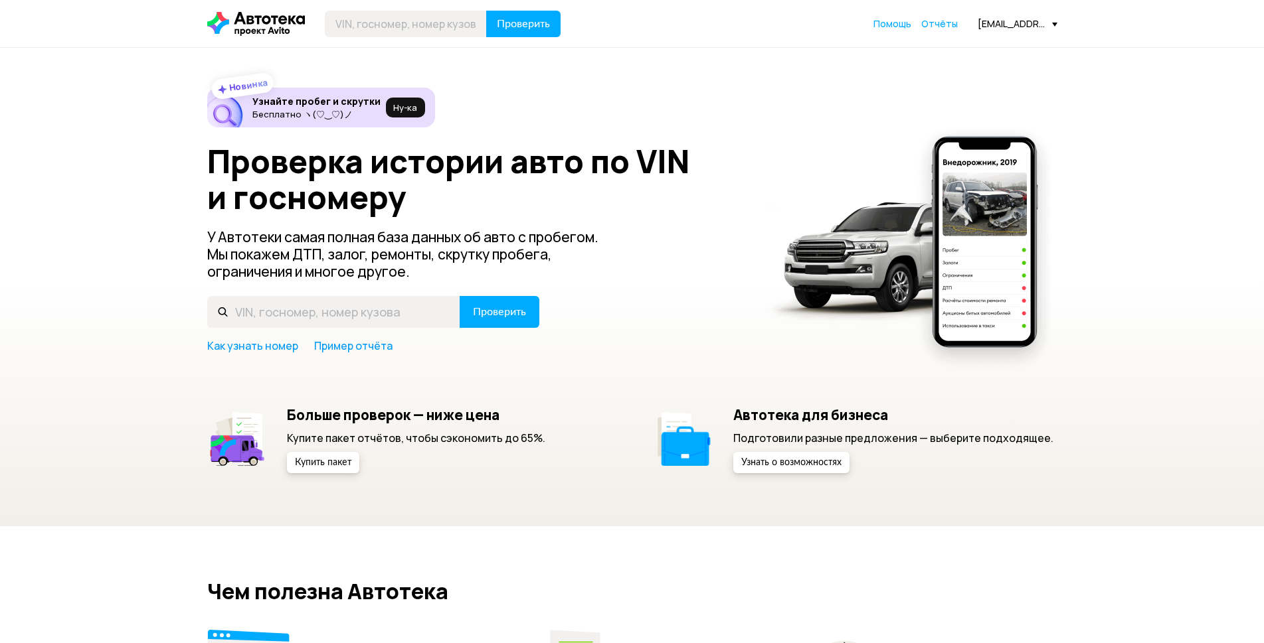
click at [932, 23] on span "Отчёты" at bounding box center [939, 23] width 37 height 13
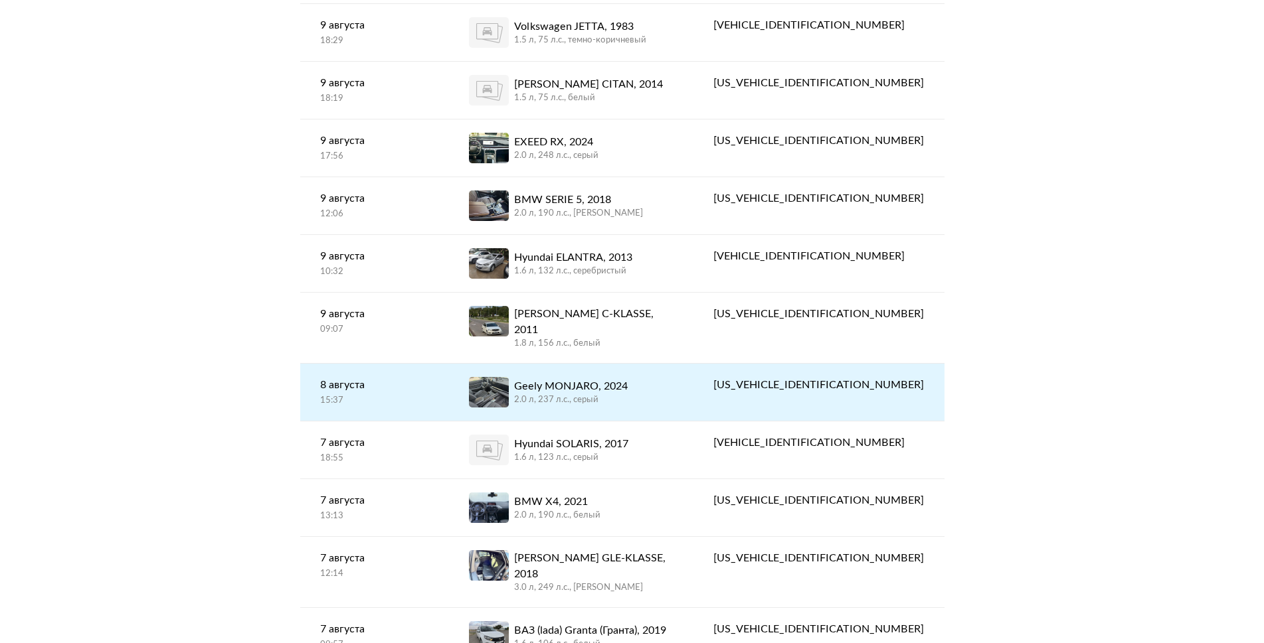
scroll to position [133, 0]
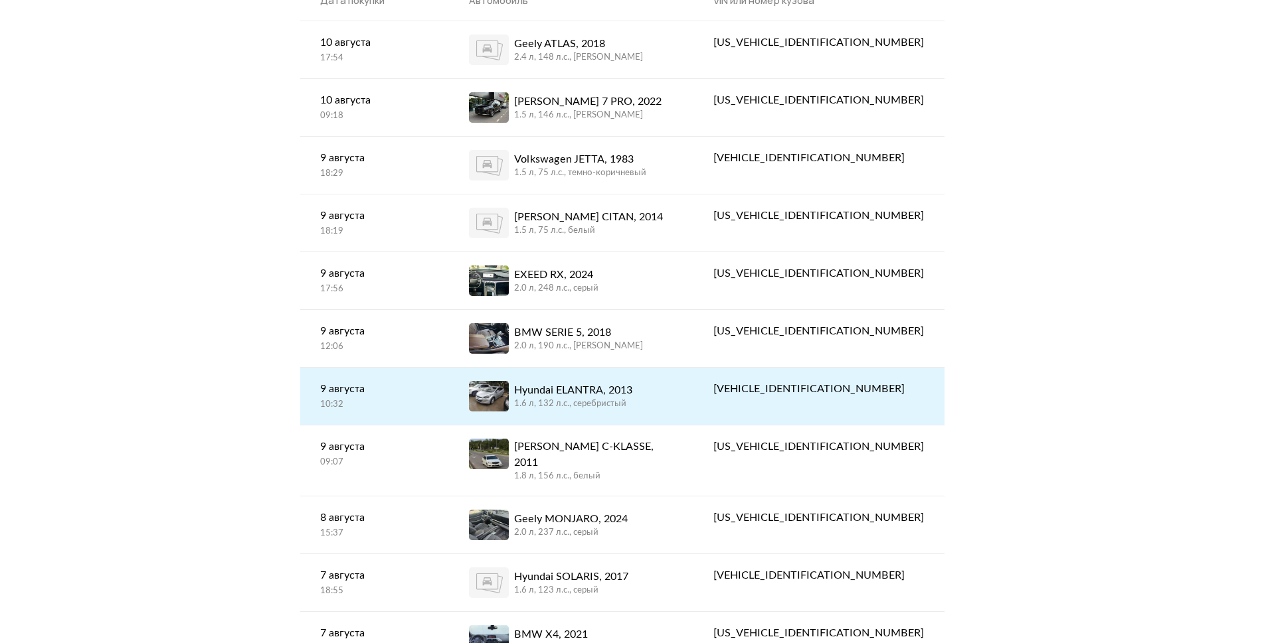
click at [577, 374] on link "Hyundai ELANTRA, 2013 1.6 л, 132 л.c., серебристый" at bounding box center [571, 396] width 244 height 57
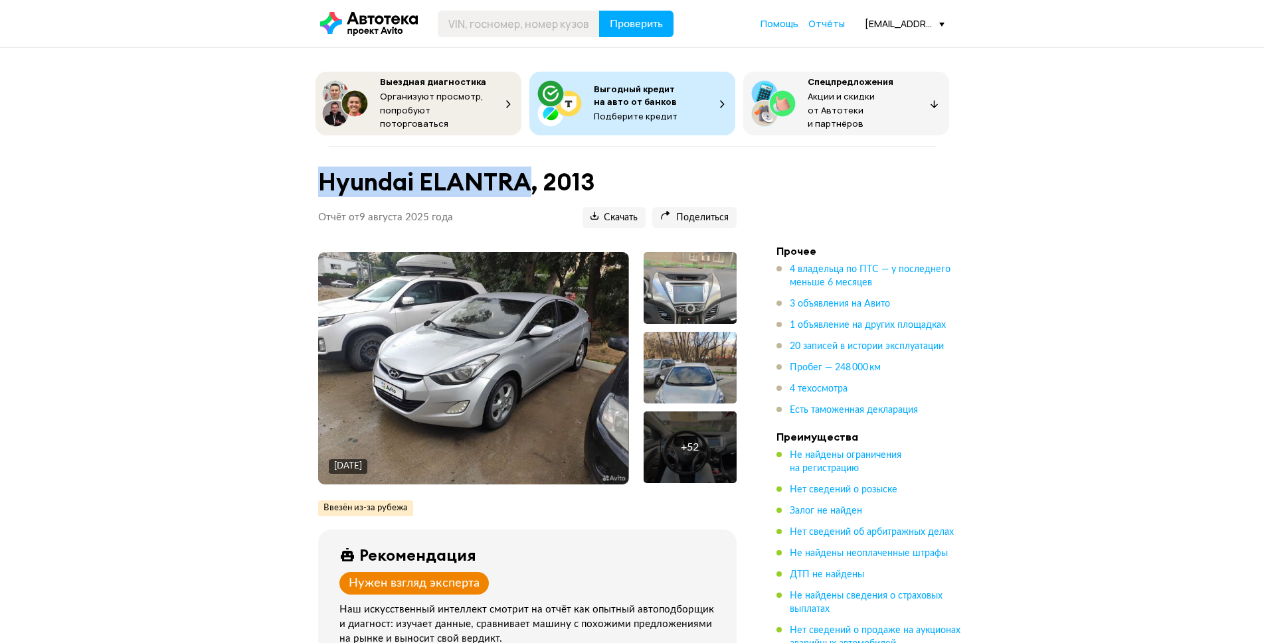
drag, startPoint x: 317, startPoint y: 173, endPoint x: 529, endPoint y: 171, distance: 211.2
click at [529, 171] on div "Hyundai ELANTRA, 2013 Отчёт от [DATE] Ccылка на отчёт скопирована Скачать Подел…" at bounding box center [527, 204] width 450 height 82
copy h1 "Hyundai ELANTRA"
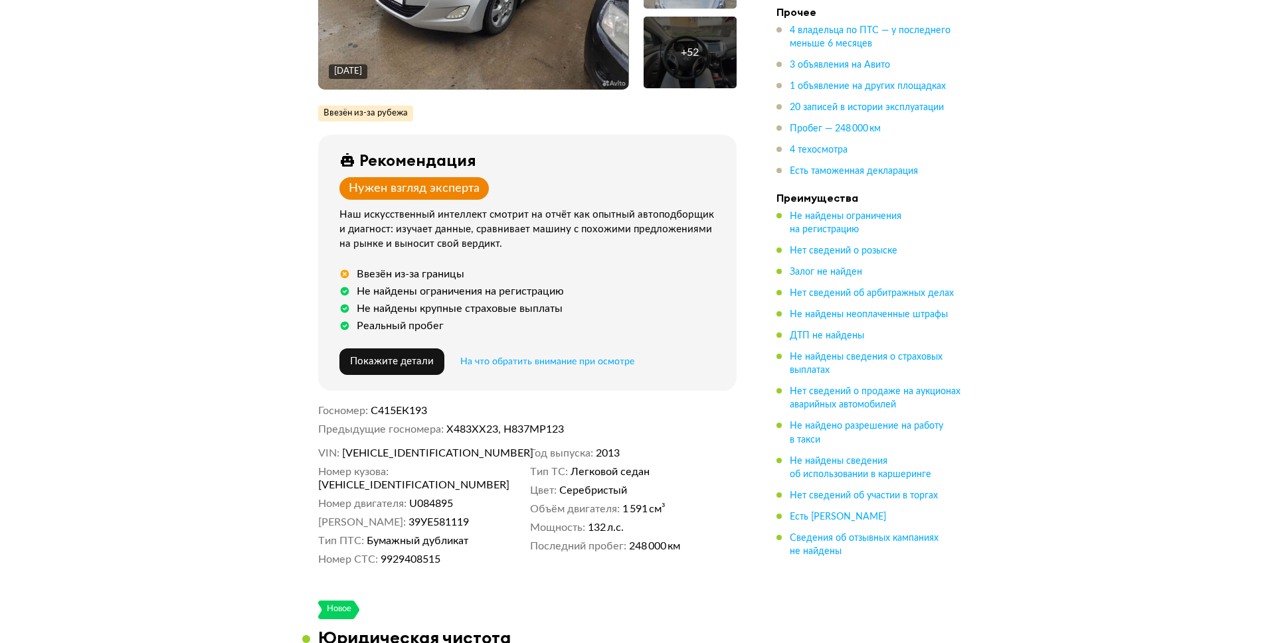
scroll to position [398, 0]
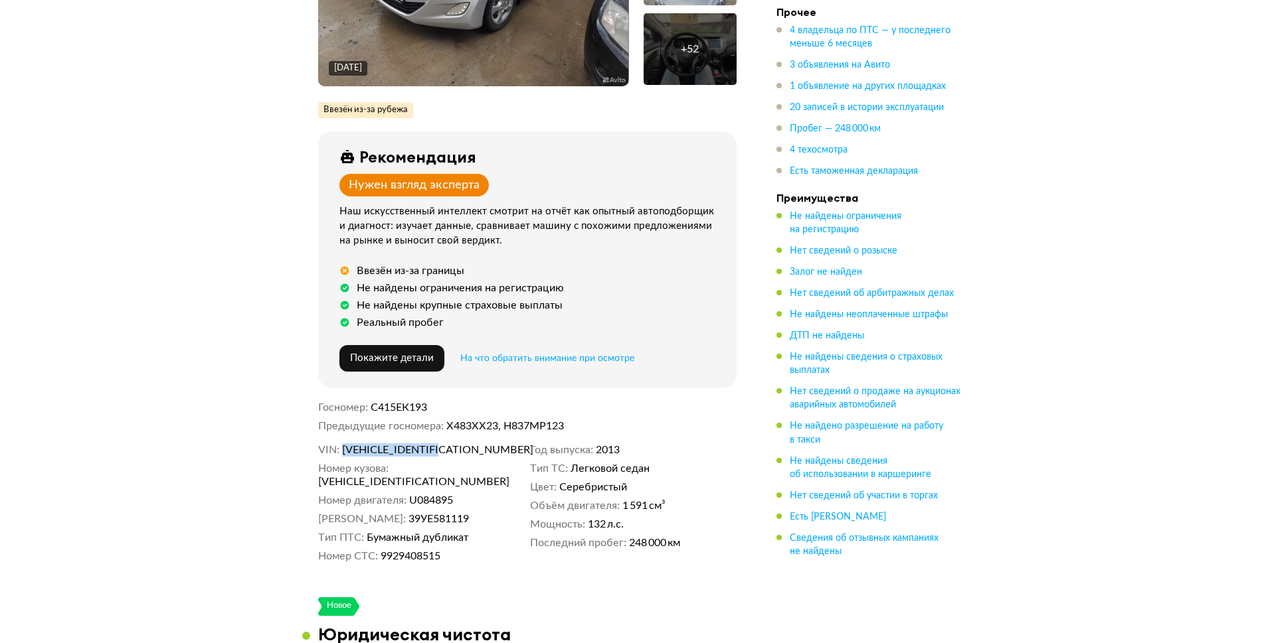
drag, startPoint x: 343, startPoint y: 443, endPoint x: 475, endPoint y: 442, distance: 132.2
click at [475, 444] on dd "[VEHICLE_IDENTIFICATION_NUMBER]" at bounding box center [433, 450] width 183 height 13
copy span "[VEHICLE_IDENTIFICATION_NUMBER]"
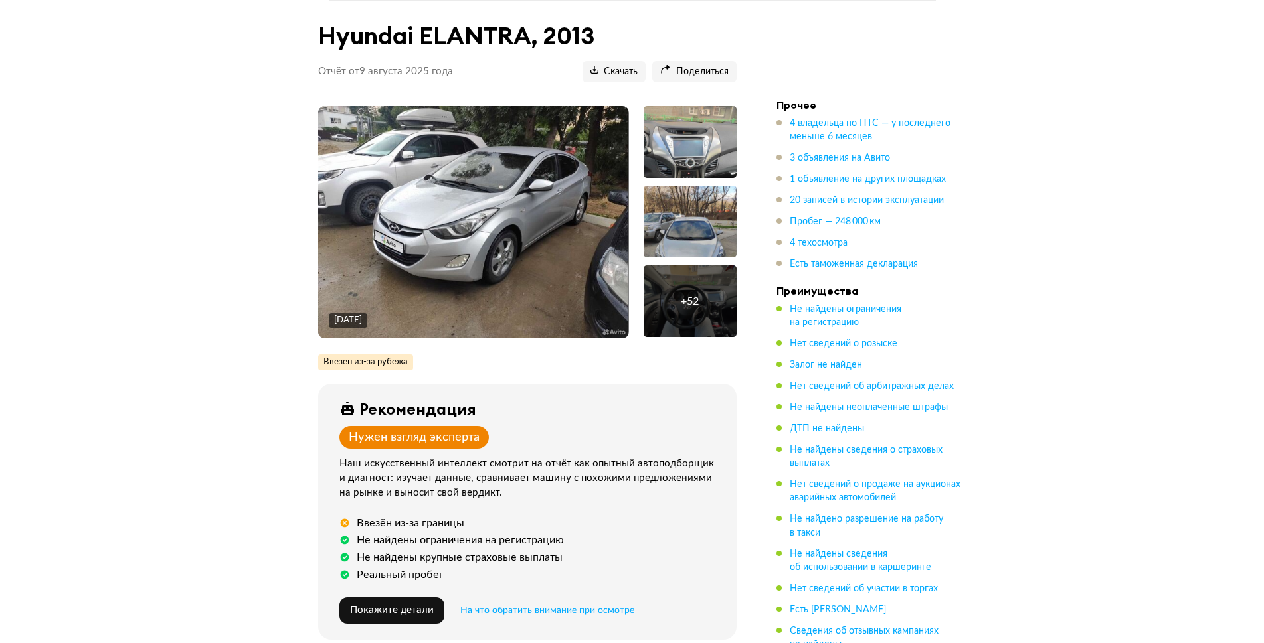
scroll to position [0, 0]
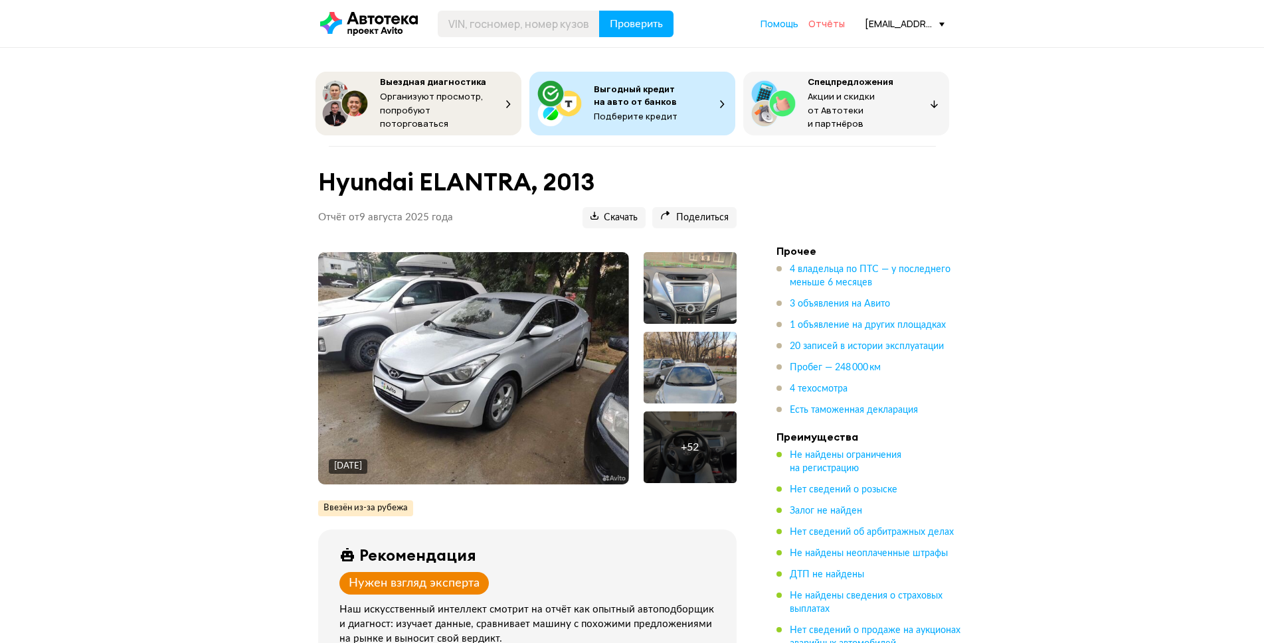
click at [827, 23] on span "Отчёты" at bounding box center [826, 23] width 37 height 13
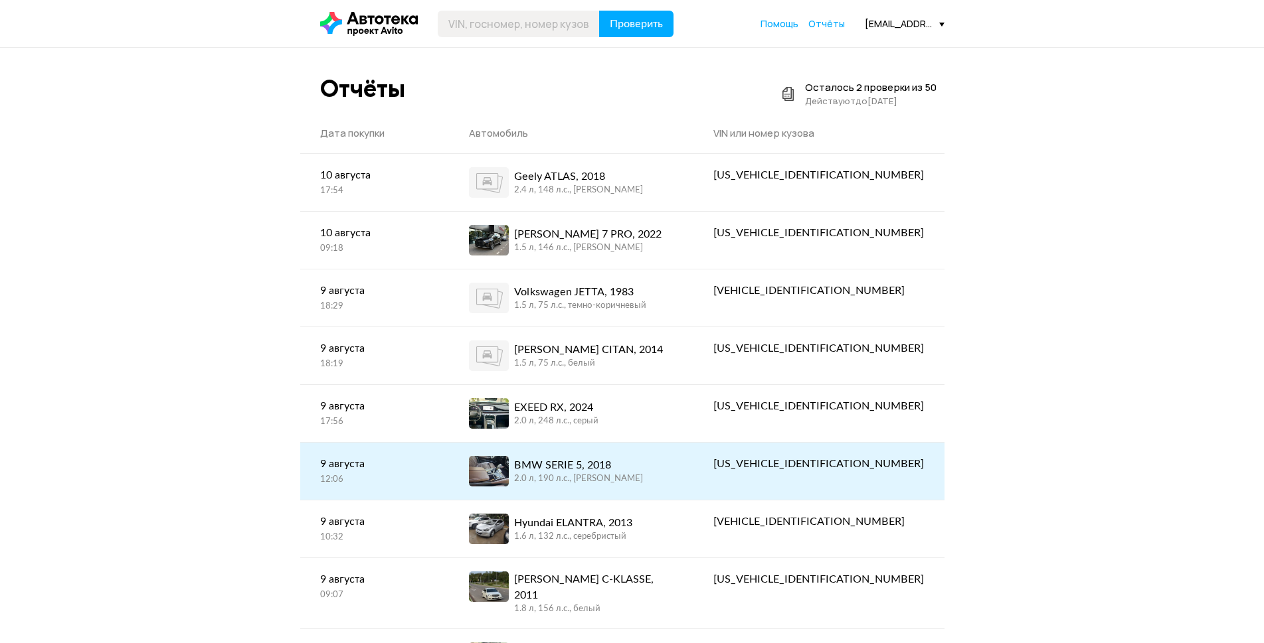
click at [610, 465] on div "BMW SERIE 5, 2018" at bounding box center [578, 466] width 129 height 16
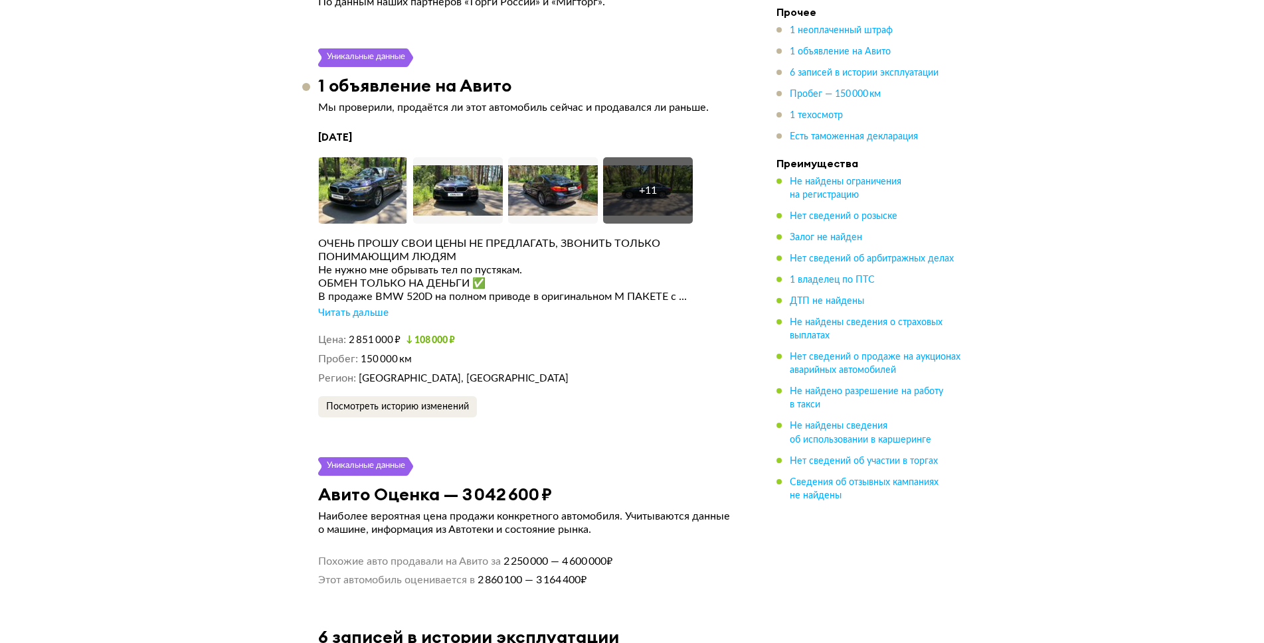
scroll to position [2125, 0]
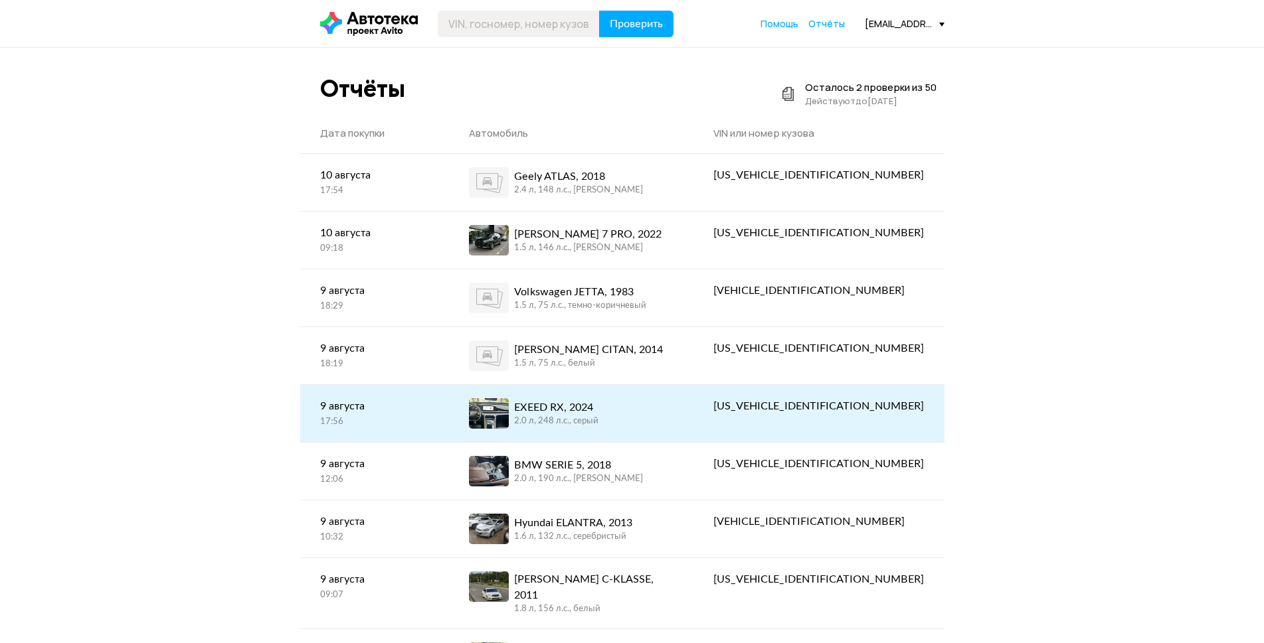
click at [594, 410] on div "EXEED RX, 2024" at bounding box center [556, 408] width 84 height 16
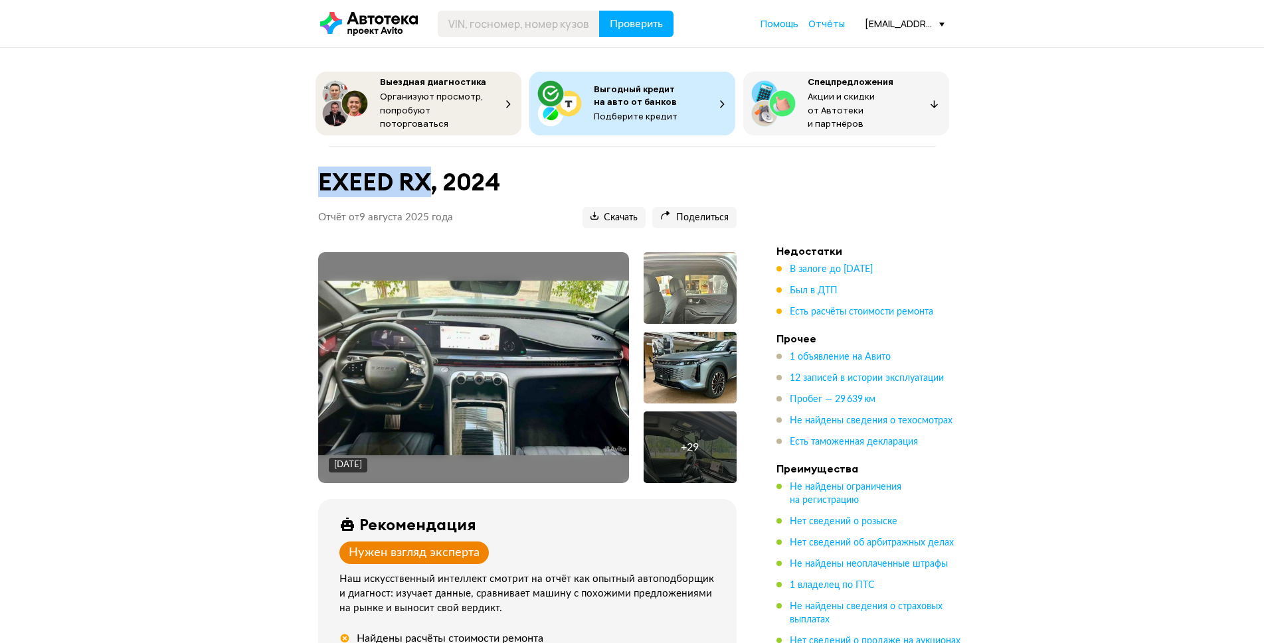
drag, startPoint x: 354, startPoint y: 175, endPoint x: 428, endPoint y: 177, distance: 73.8
click at [428, 177] on div "EXEED RX, 2024 Отчёт от [DATE] Ccылка на отчёт скопирована Скачать Поделиться C…" at bounding box center [527, 204] width 450 height 82
copy h1 "EXEED RX"
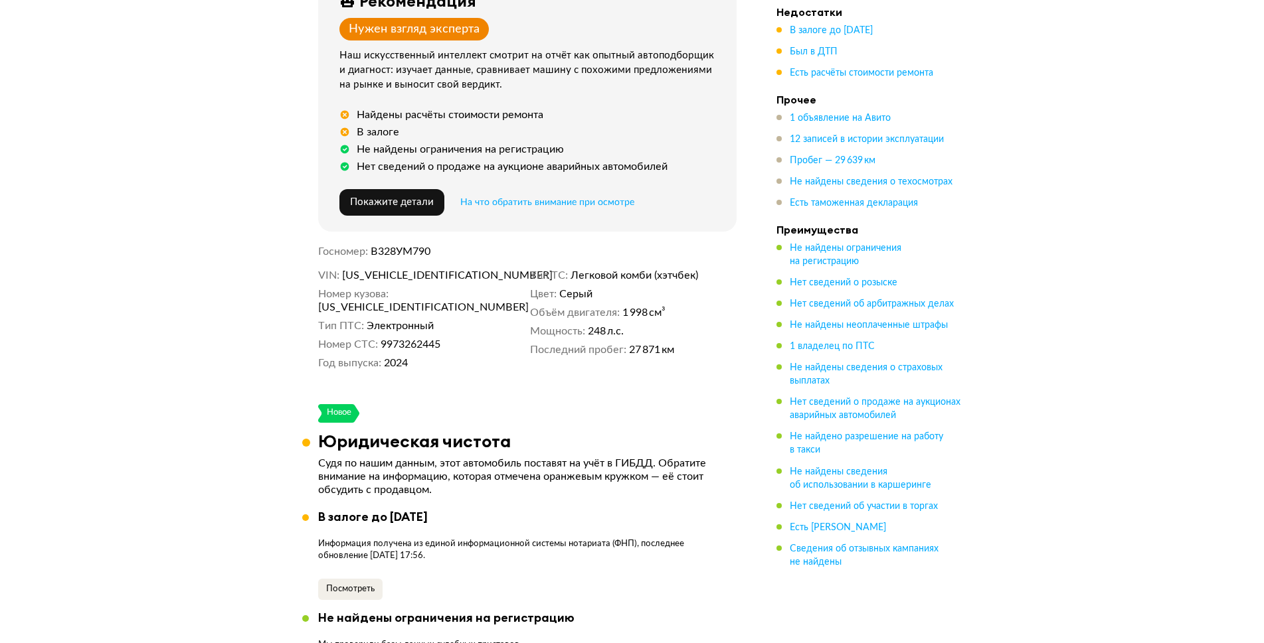
scroll to position [664, 0]
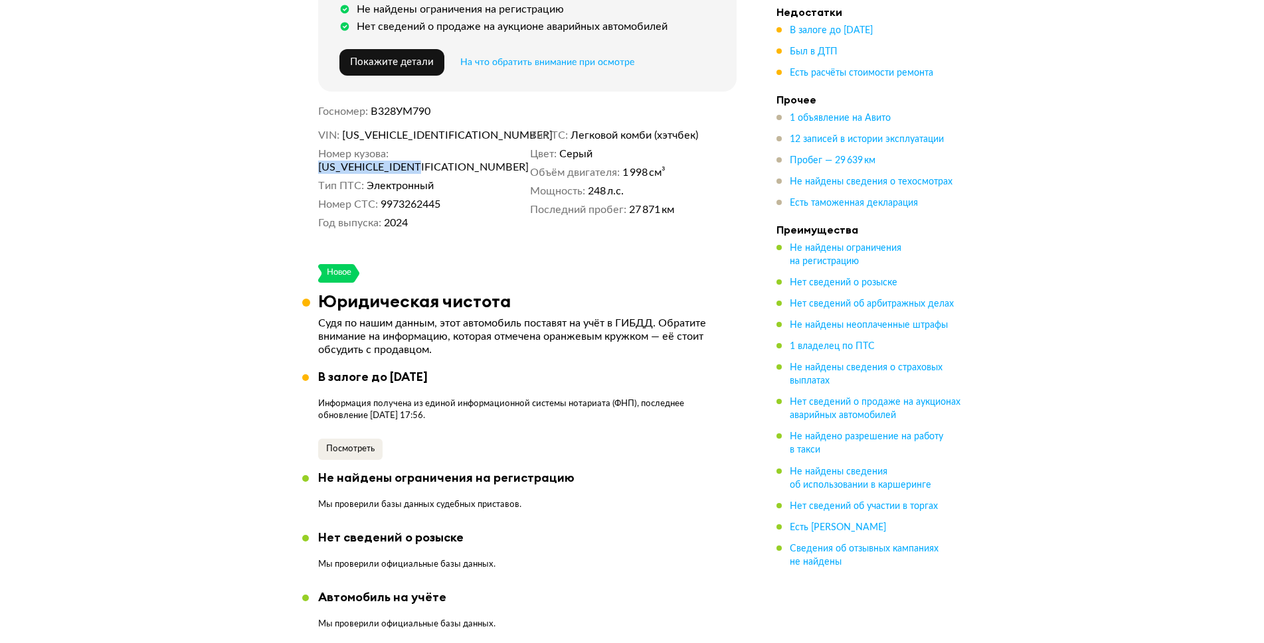
drag, startPoint x: 393, startPoint y: 147, endPoint x: 516, endPoint y: 147, distance: 122.8
click at [516, 161] on dd "[US_VEHICLE_IDENTIFICATION_NUMBER]" at bounding box center [421, 167] width 207 height 13
copy span "[US_VEHICLE_IDENTIFICATION_NUMBER]"
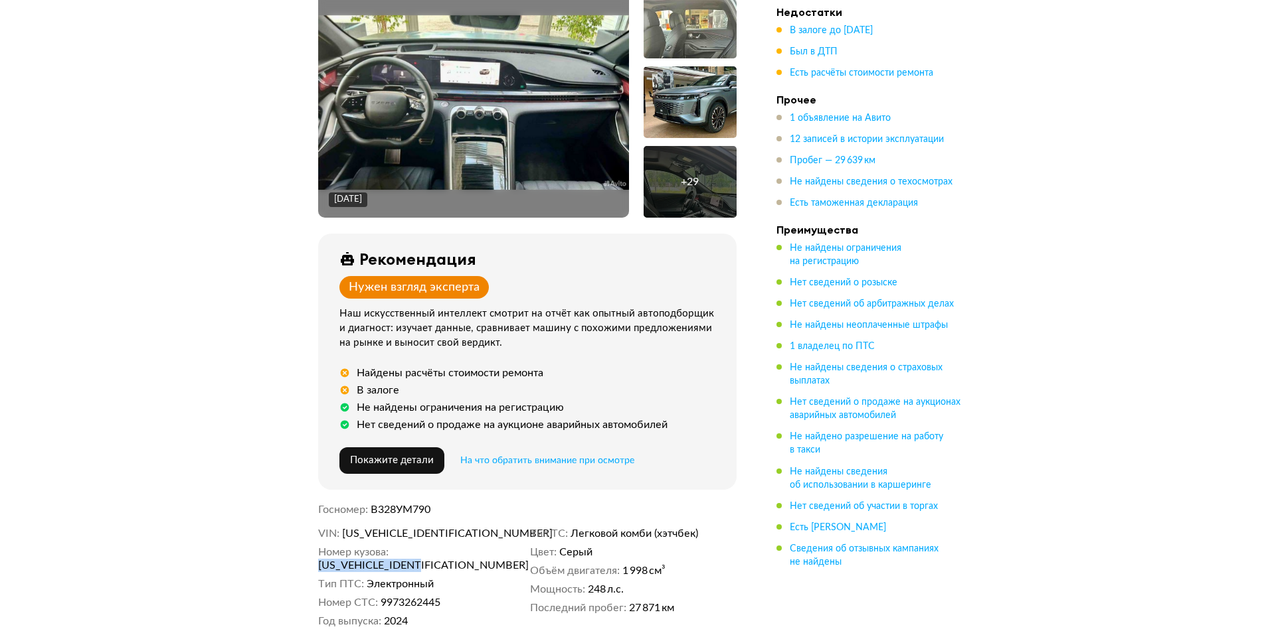
scroll to position [0, 0]
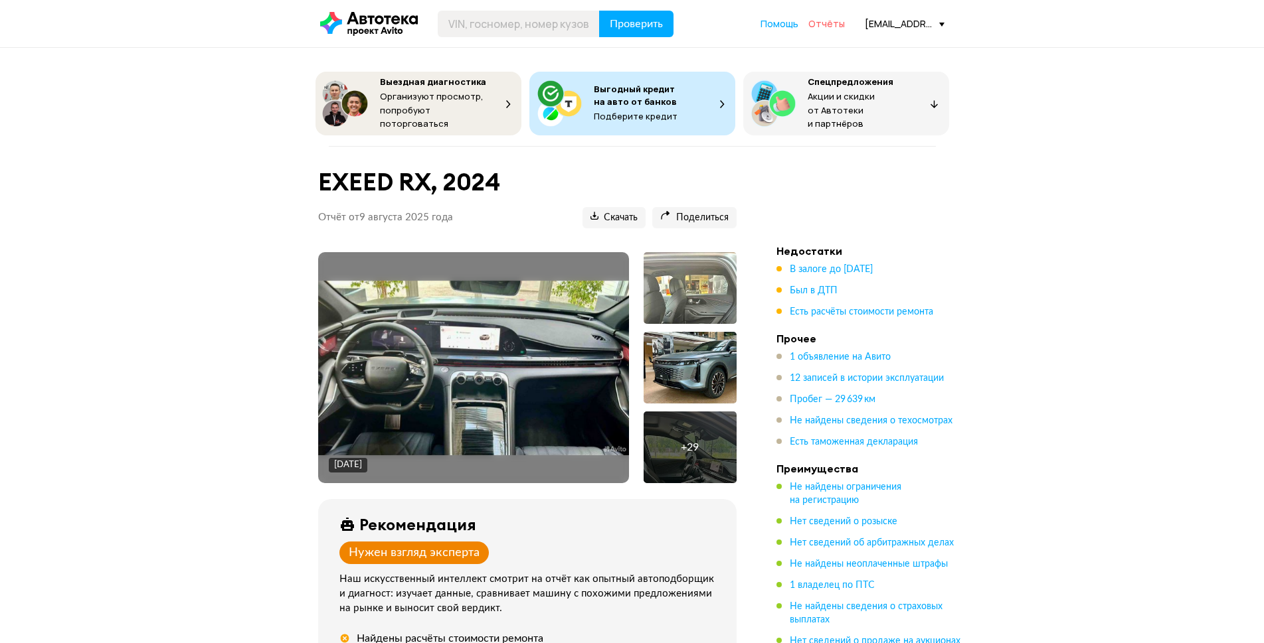
click at [823, 21] on span "Отчёты" at bounding box center [826, 23] width 37 height 13
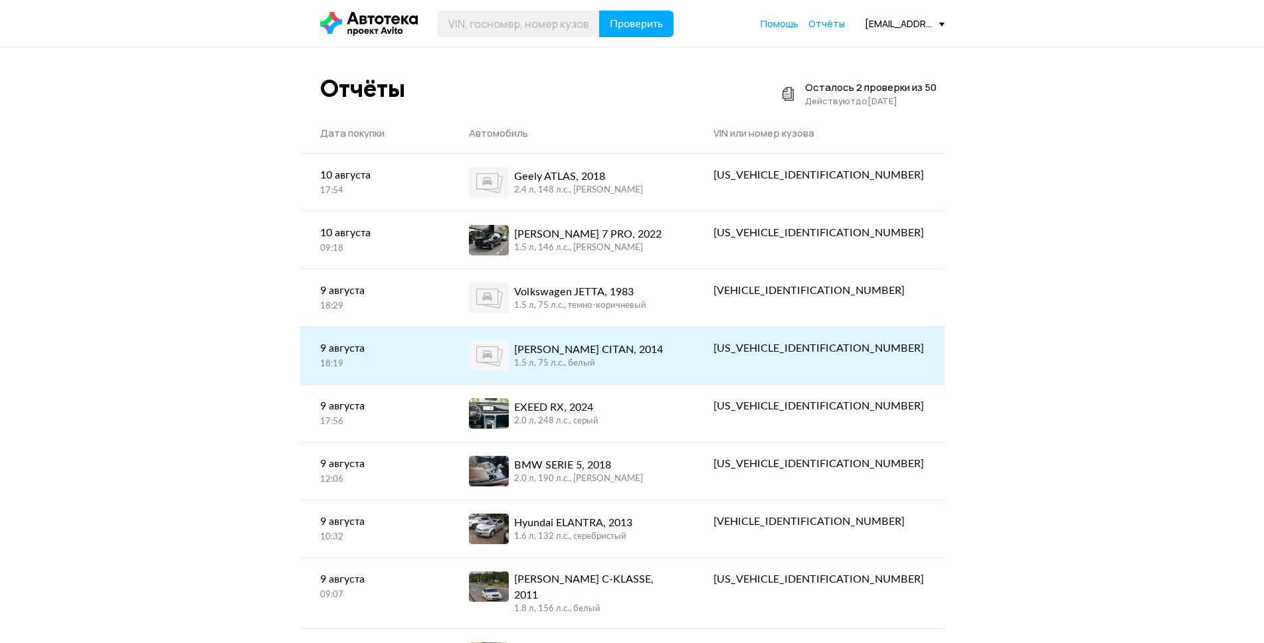
click at [643, 355] on div "[PERSON_NAME] CITAN, 2014" at bounding box center [588, 350] width 149 height 16
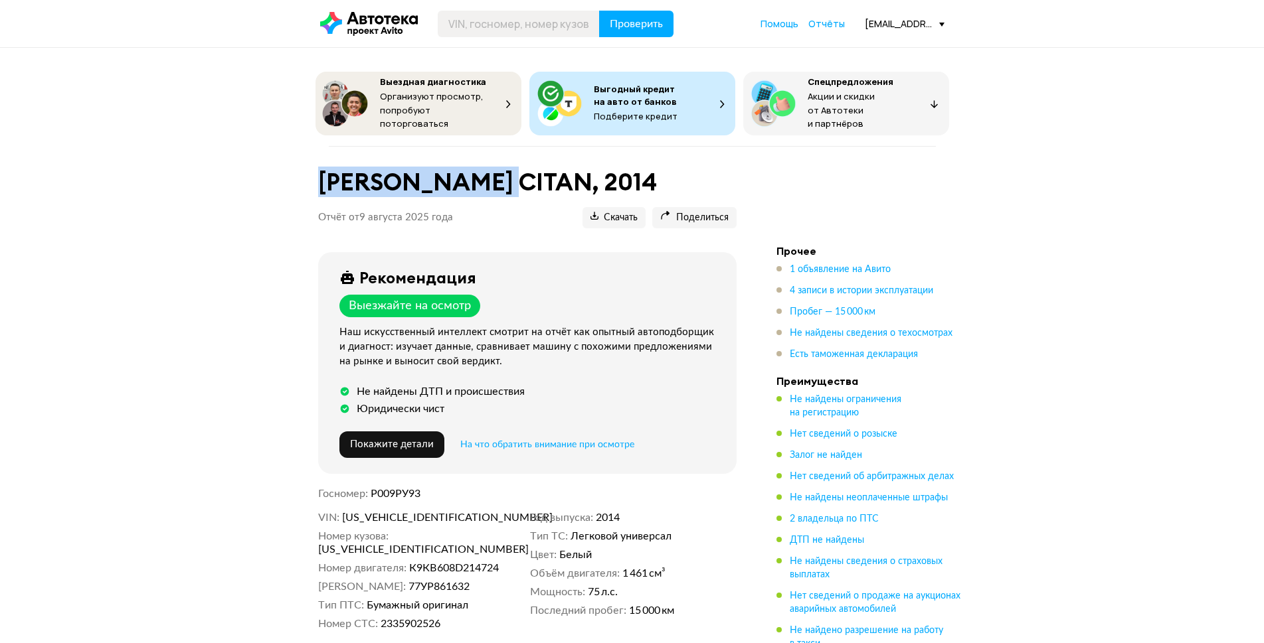
drag, startPoint x: 317, startPoint y: 167, endPoint x: 520, endPoint y: 169, distance: 202.5
click at [520, 169] on h1 "[PERSON_NAME] CITAN, 2014" at bounding box center [527, 182] width 418 height 29
copy h1 "[PERSON_NAME] CITAN"
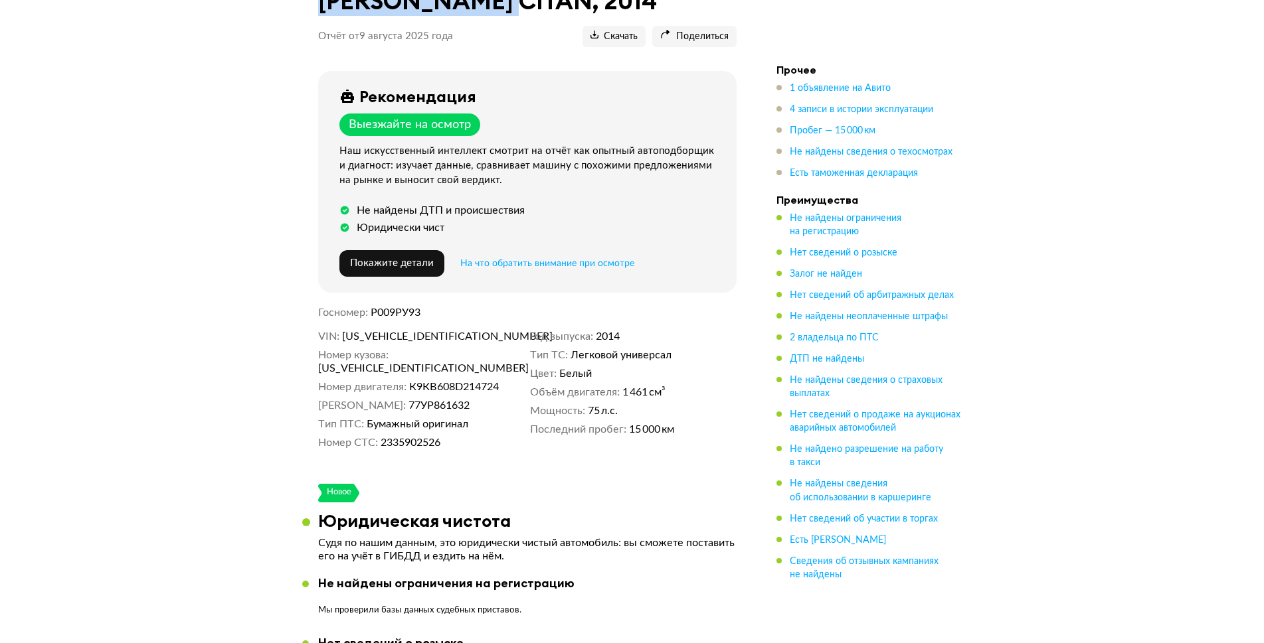
scroll to position [332, 0]
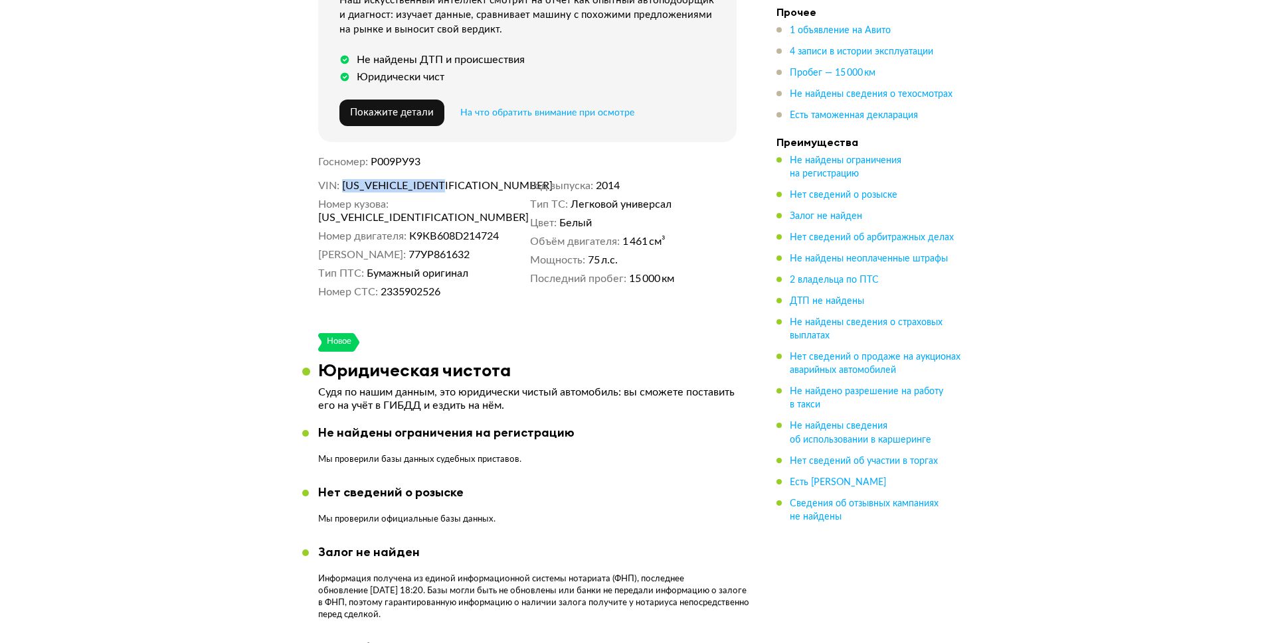
drag, startPoint x: 342, startPoint y: 177, endPoint x: 477, endPoint y: 181, distance: 134.9
click at [477, 181] on dd "[US_VEHICLE_IDENTIFICATION_NUMBER]" at bounding box center [433, 185] width 183 height 13
copy span "[US_VEHICLE_IDENTIFICATION_NUMBER]"
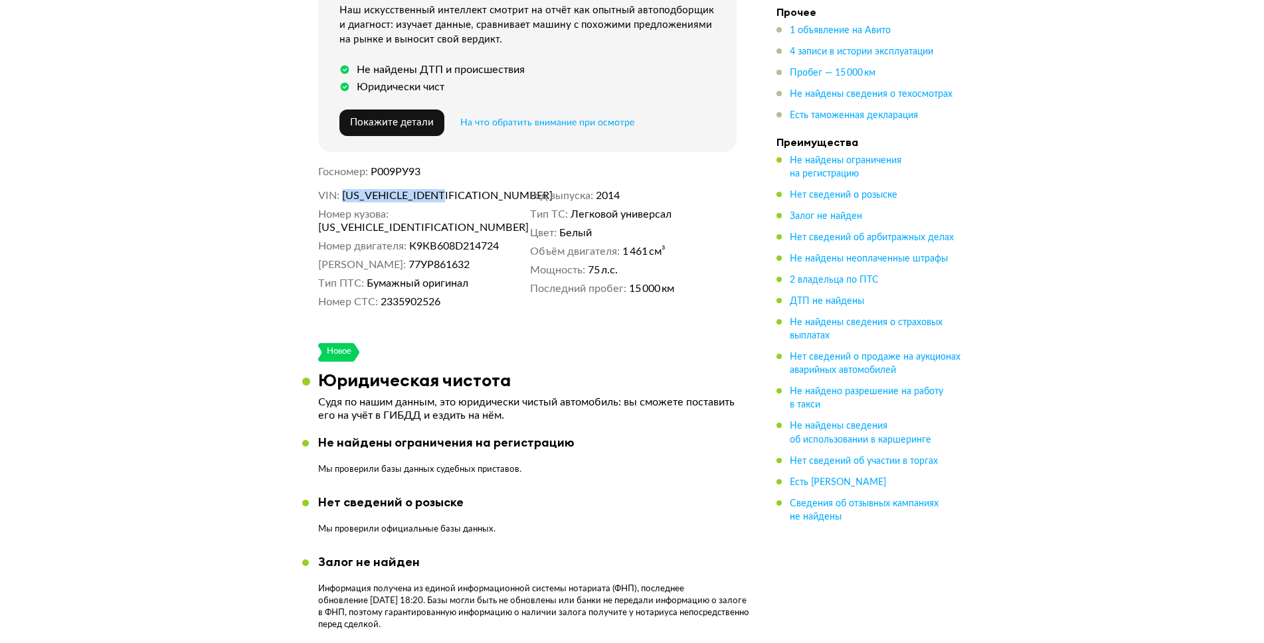
scroll to position [0, 0]
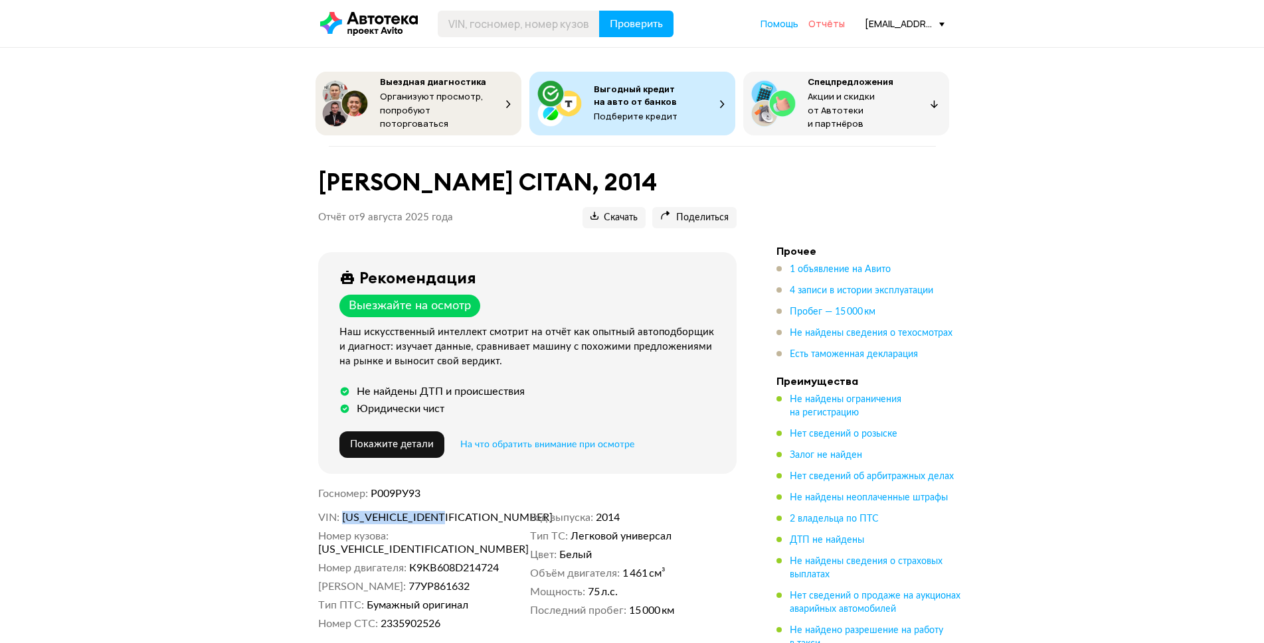
click at [827, 28] on span "Отчёты" at bounding box center [826, 23] width 37 height 13
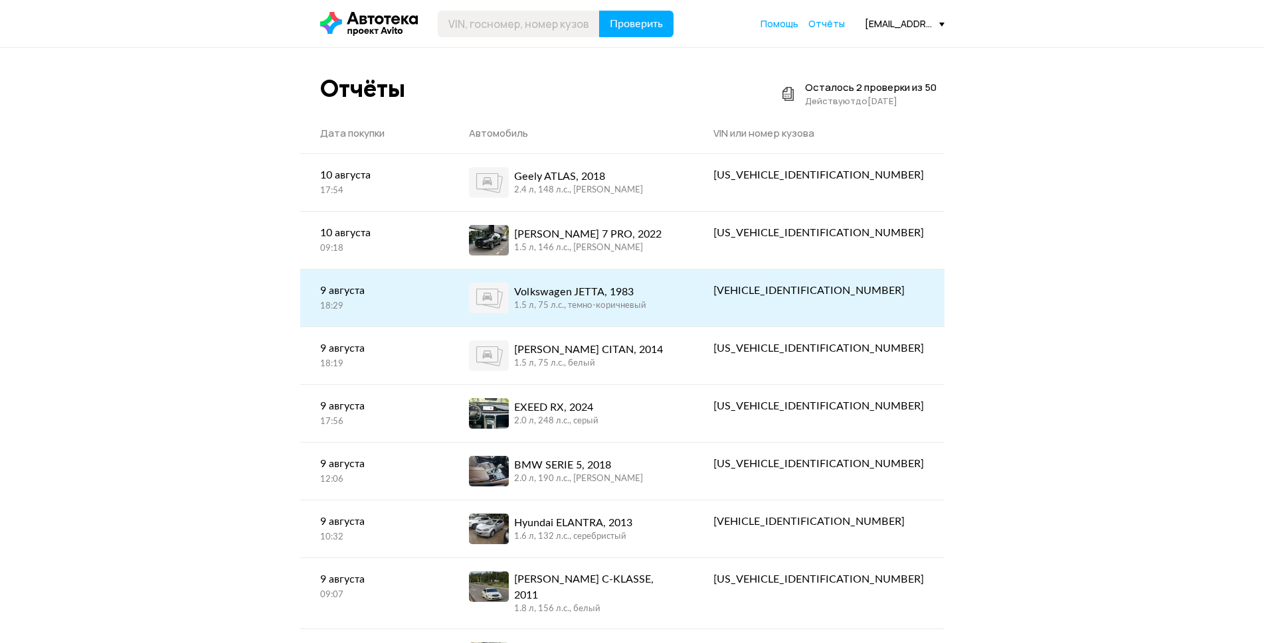
click at [616, 292] on div "Volkswagen JETTA, 1983" at bounding box center [580, 292] width 132 height 16
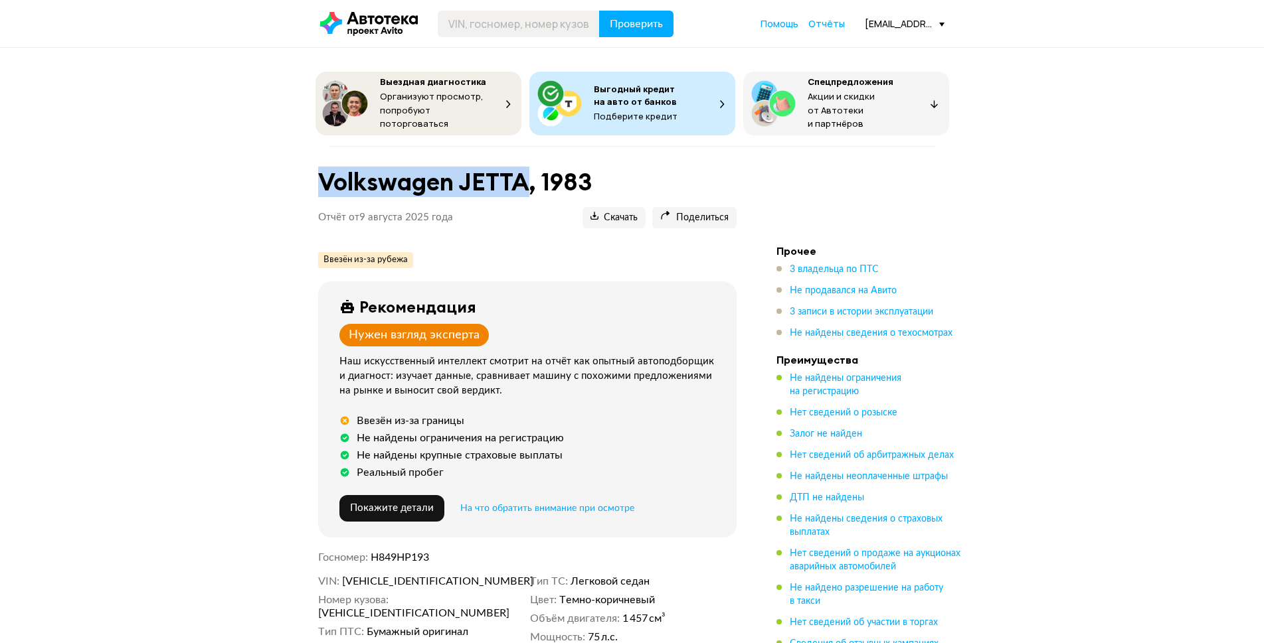
drag, startPoint x: 384, startPoint y: 167, endPoint x: 530, endPoint y: 163, distance: 145.5
click at [530, 163] on div "Volkswagen JETTA, 1983 Отчёт от [DATE] Ccылка на отчёт скопирована Скачать Поде…" at bounding box center [527, 204] width 450 height 82
copy h1 "Volkswagen JETTA"
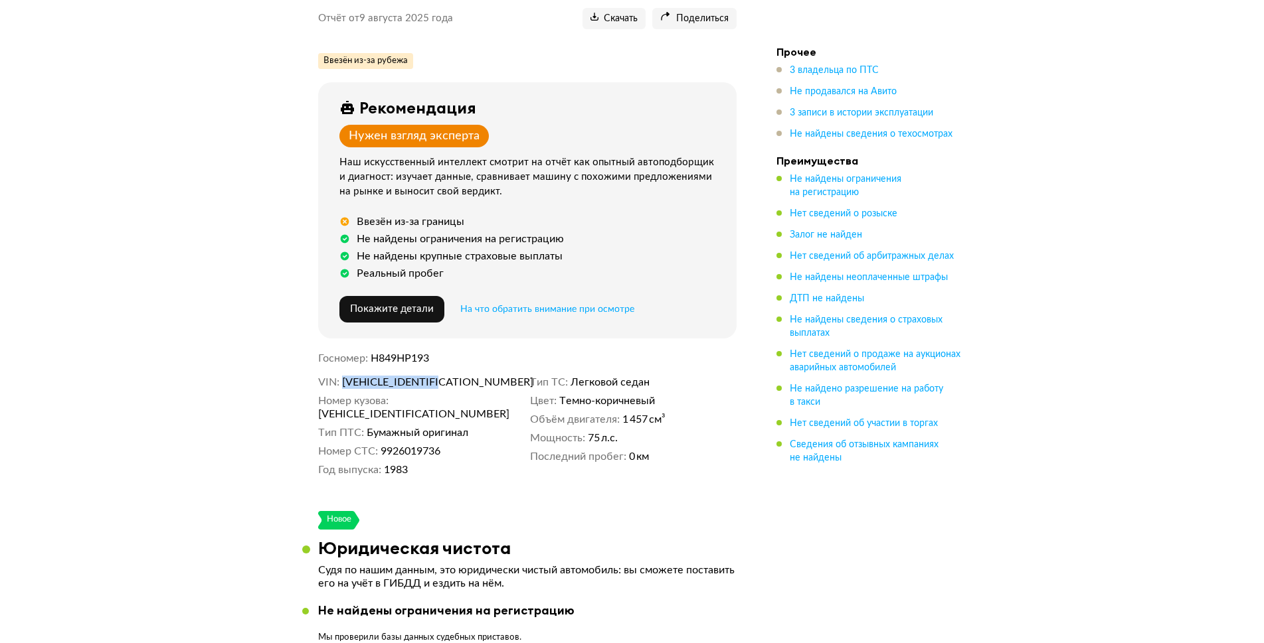
drag, startPoint x: 341, startPoint y: 377, endPoint x: 503, endPoint y: 376, distance: 161.4
click at [503, 376] on dl "VIN [VEHICLE_IDENTIFICATION_NUMBER]" at bounding box center [421, 382] width 207 height 13
copy span "[VEHICLE_IDENTIFICATION_NUMBER]"
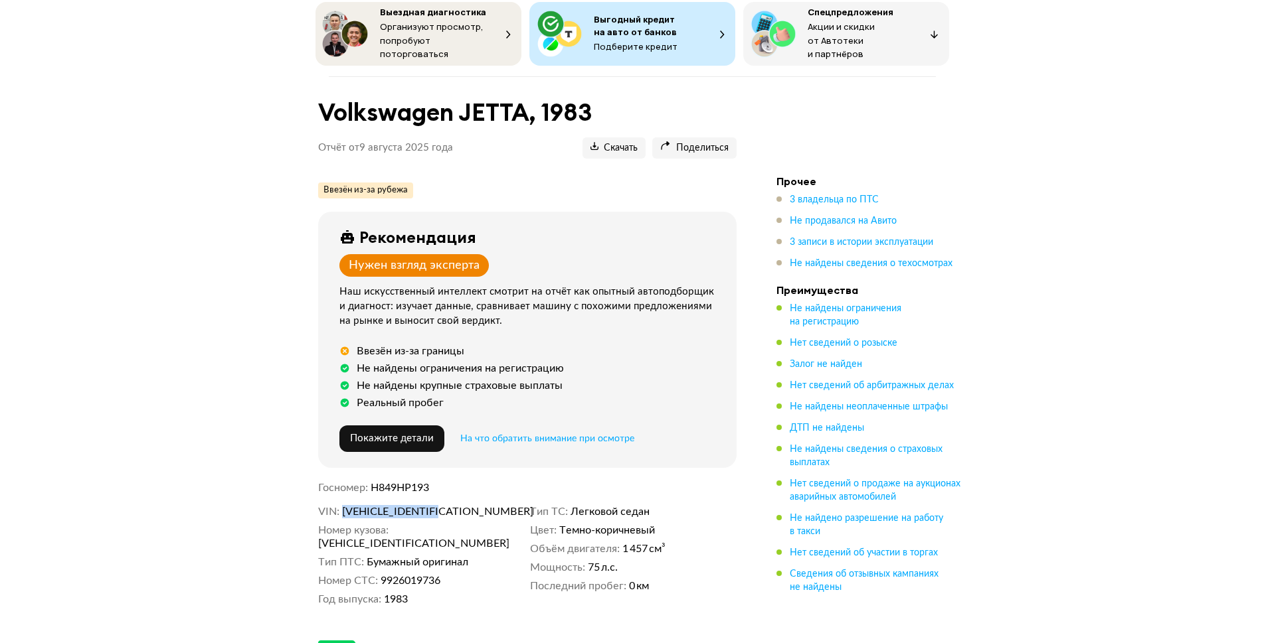
scroll to position [0, 0]
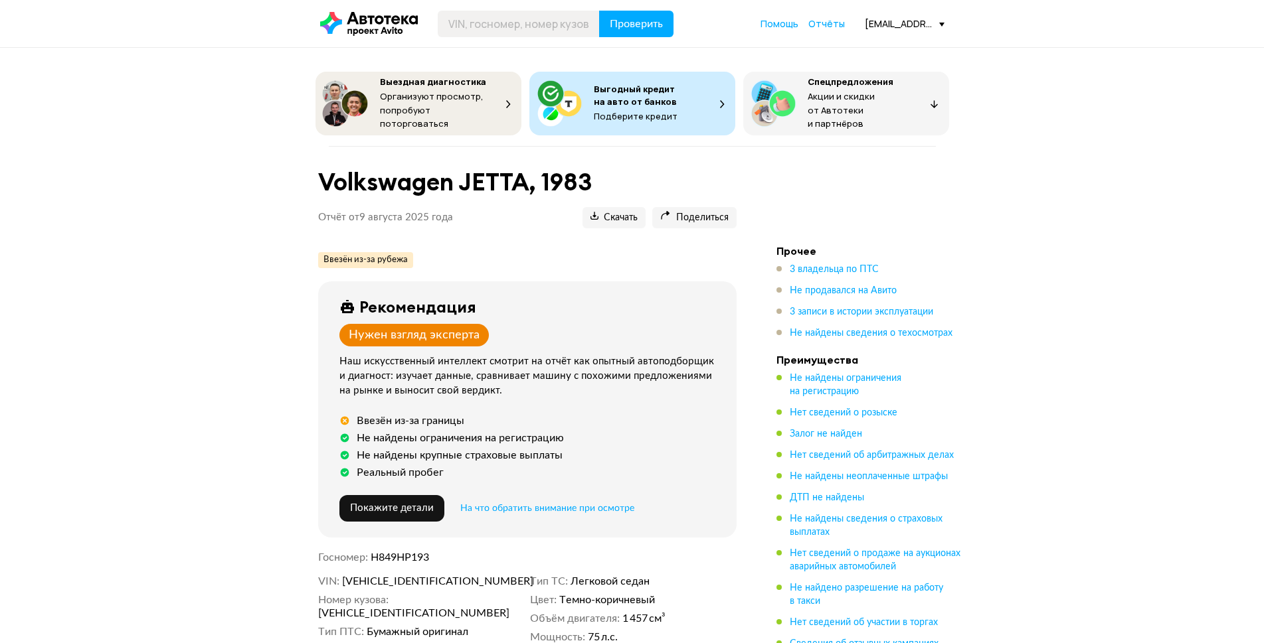
click at [827, 17] on div "Проверить Помощь Отчёты [EMAIL_ADDRESS][DOMAIN_NAME]" at bounding box center [631, 24] width 637 height 27
click at [829, 23] on span "Отчёты" at bounding box center [826, 23] width 37 height 13
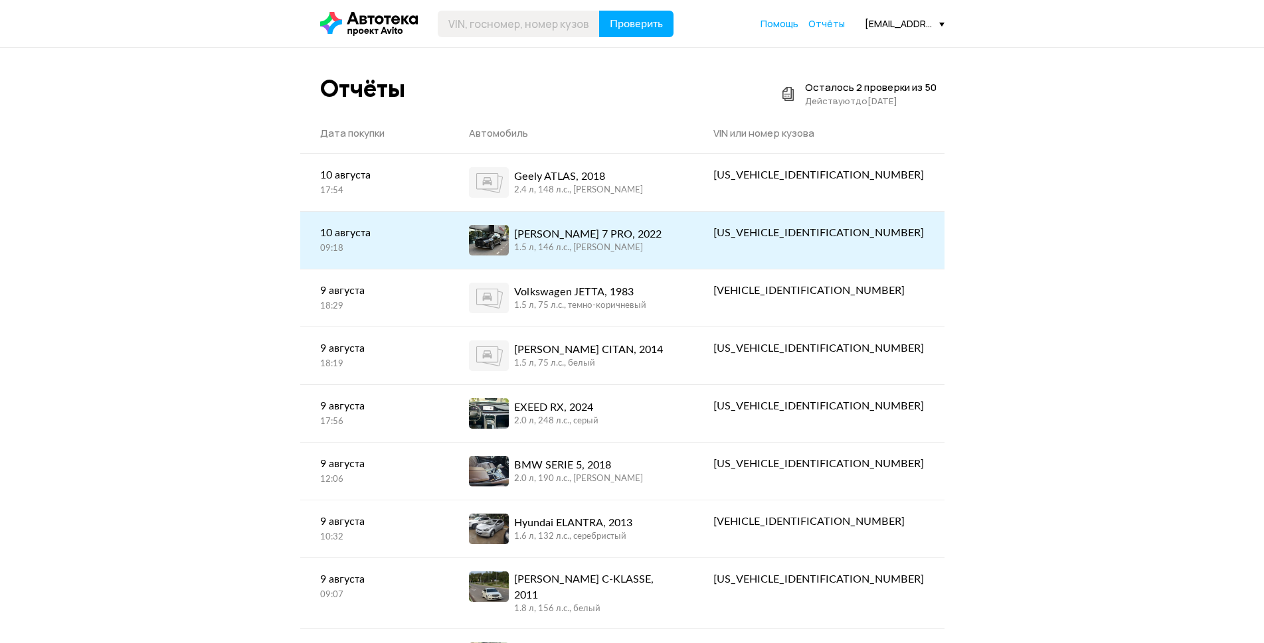
click at [641, 230] on div "[PERSON_NAME] 7 PRO, 2022" at bounding box center [587, 234] width 147 height 16
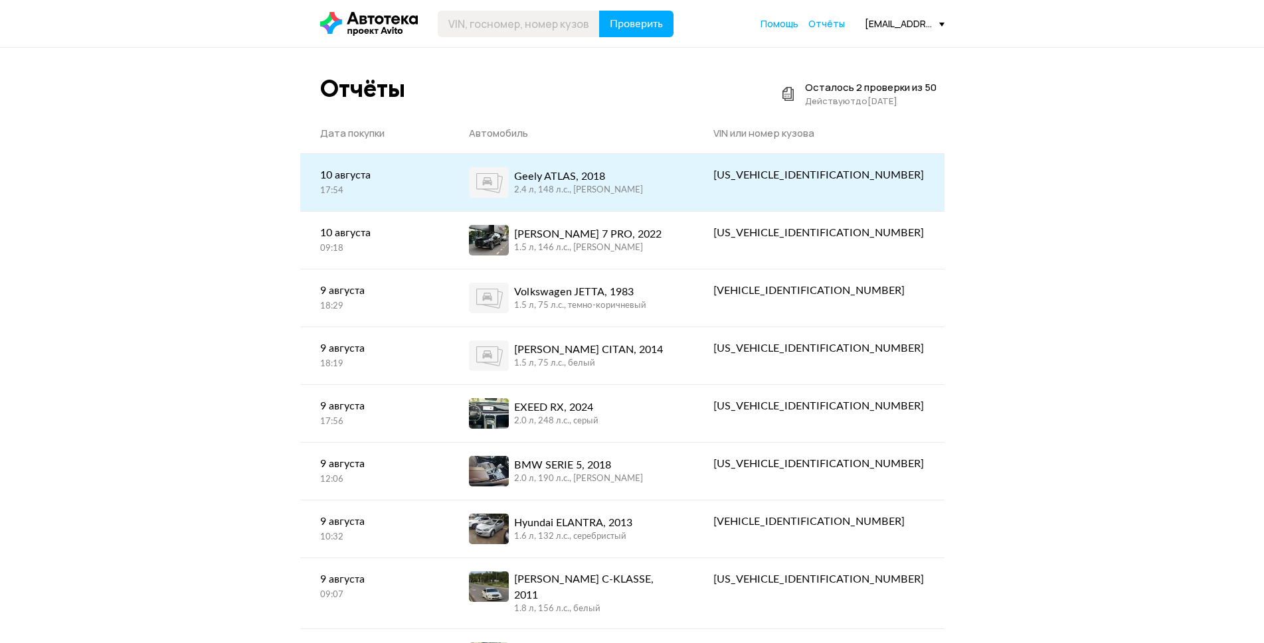
click at [572, 183] on div "Geely ATLAS, 2018" at bounding box center [578, 177] width 129 height 16
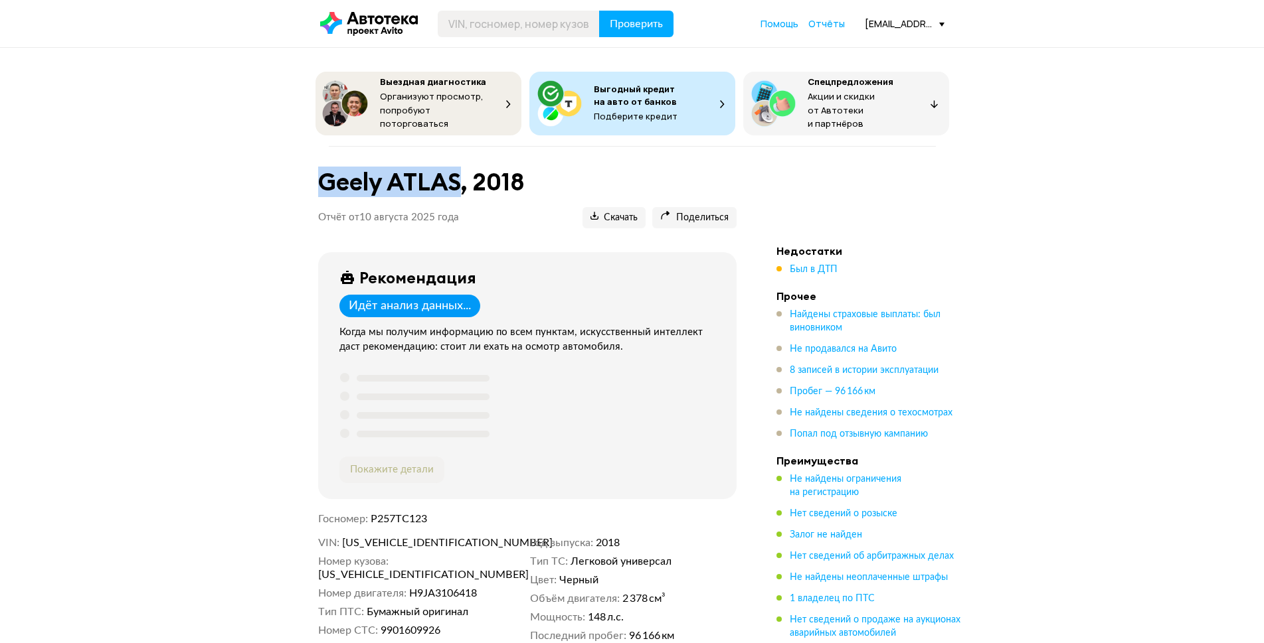
drag, startPoint x: 317, startPoint y: 173, endPoint x: 465, endPoint y: 181, distance: 148.3
click at [465, 181] on div "Geely ATLAS, 2018 Отчёт от [DATE] Ccылка на отчёт скопирована Скачать Поделитьс…" at bounding box center [527, 204] width 450 height 82
copy h1 "Geely ATLAS"
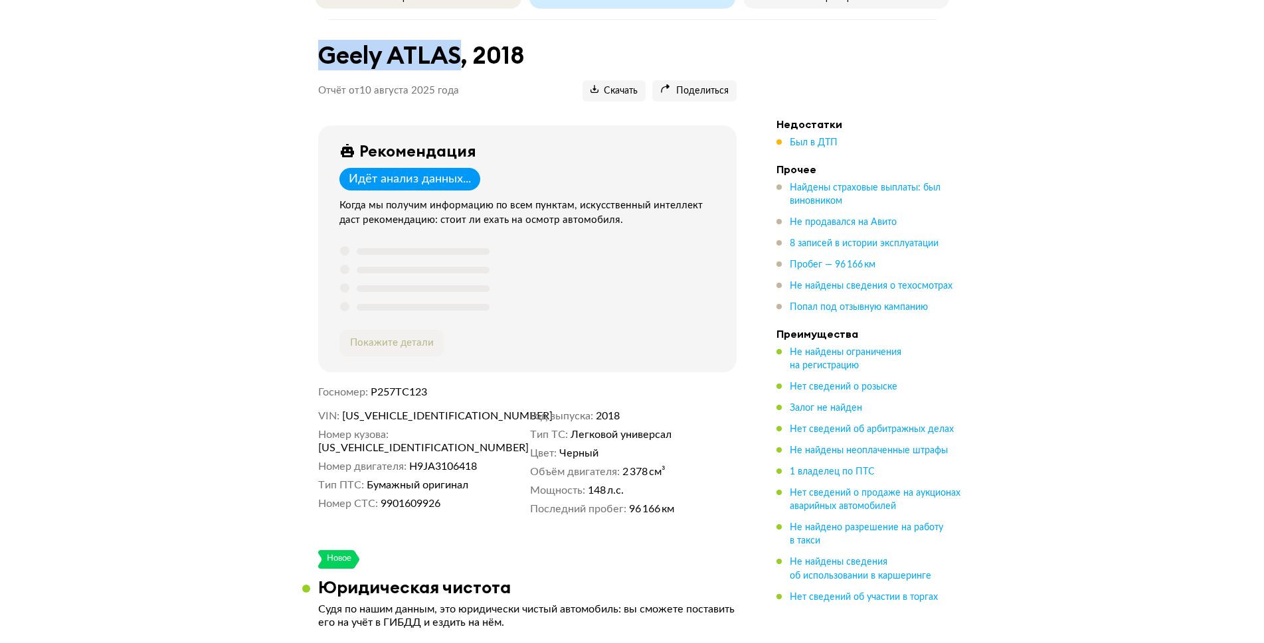
scroll to position [199, 0]
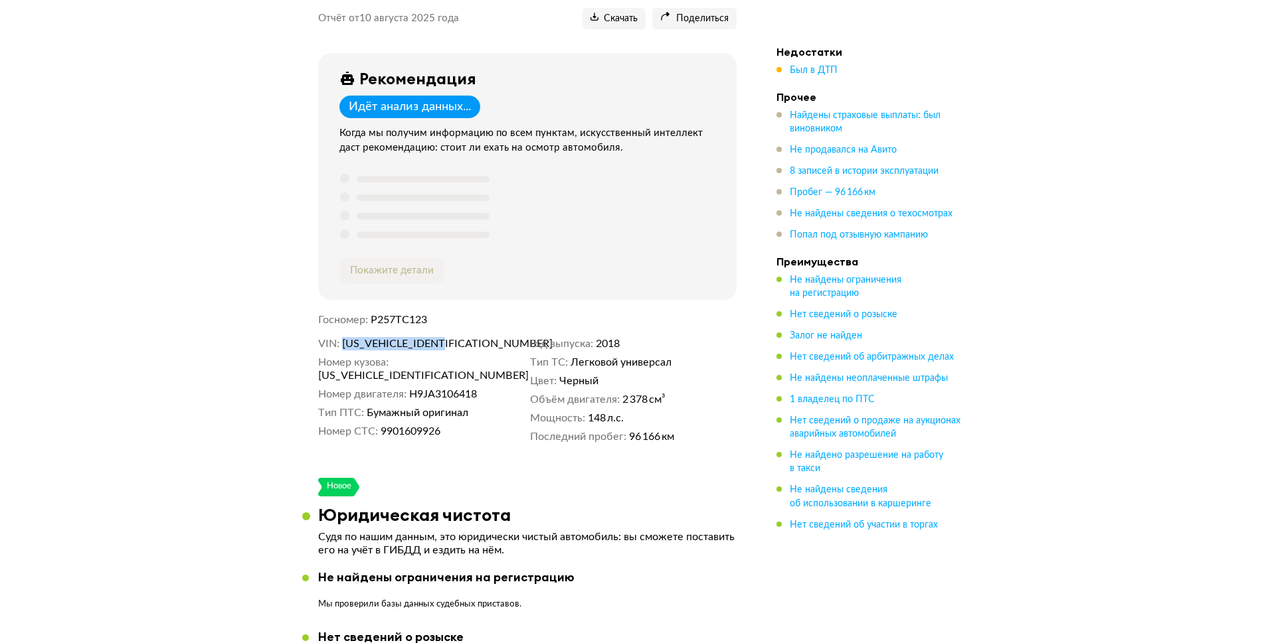
drag, startPoint x: 364, startPoint y: 340, endPoint x: 454, endPoint y: 341, distance: 90.3
click at [454, 341] on dd "[US_VEHICLE_IDENTIFICATION_NUMBER]" at bounding box center [433, 343] width 183 height 13
copy span "[US_VEHICLE_IDENTIFICATION_NUMBER]"
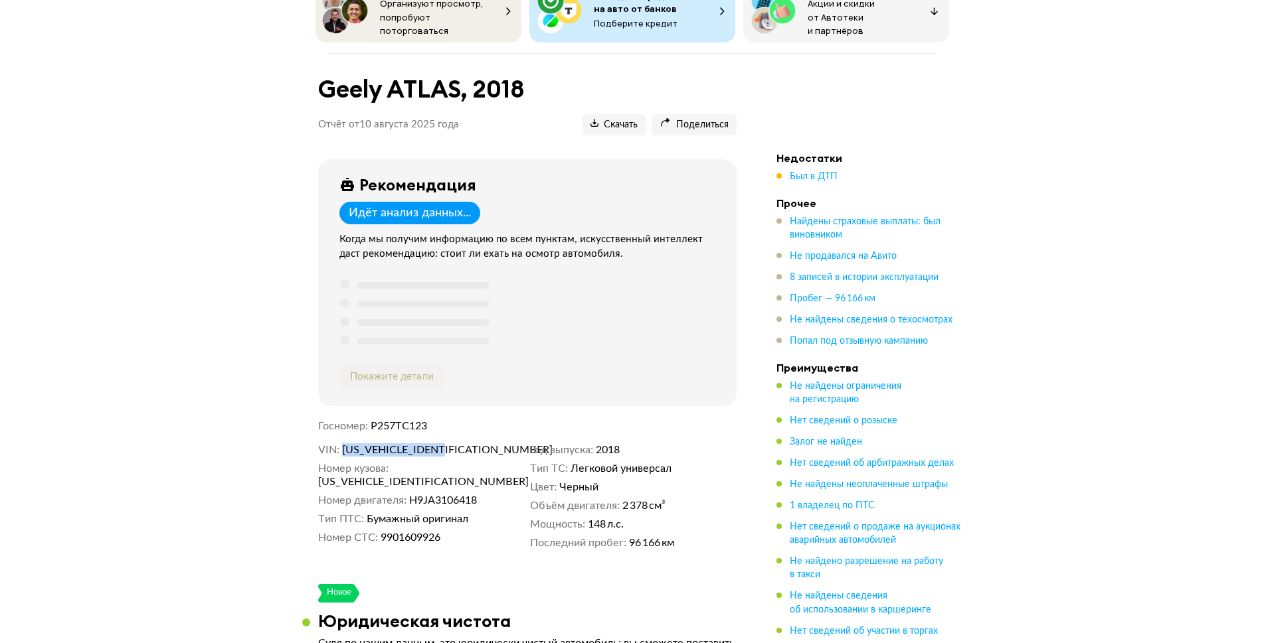
scroll to position [0, 0]
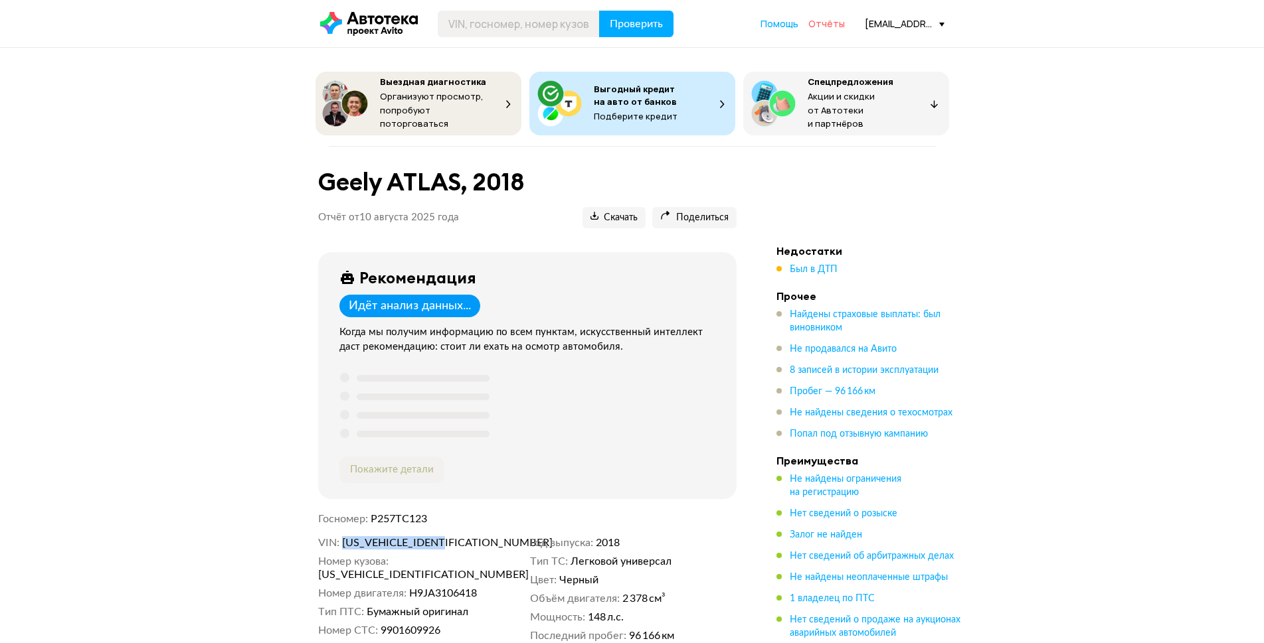
click at [825, 22] on span "Отчёты" at bounding box center [826, 23] width 37 height 13
